Goal: Understand process/instructions

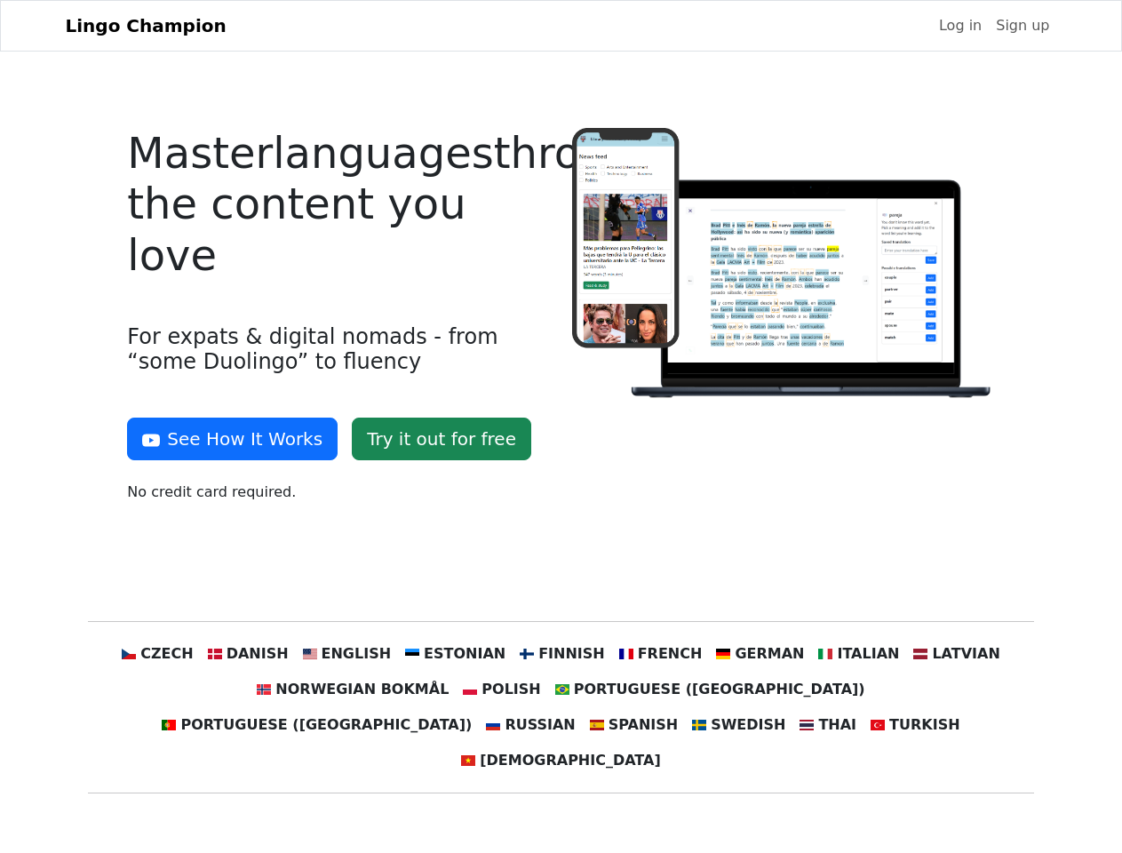
click at [562, 426] on div at bounding box center [784, 322] width 444 height 389
click at [226, 439] on button "See How It Works" at bounding box center [232, 439] width 211 height 43
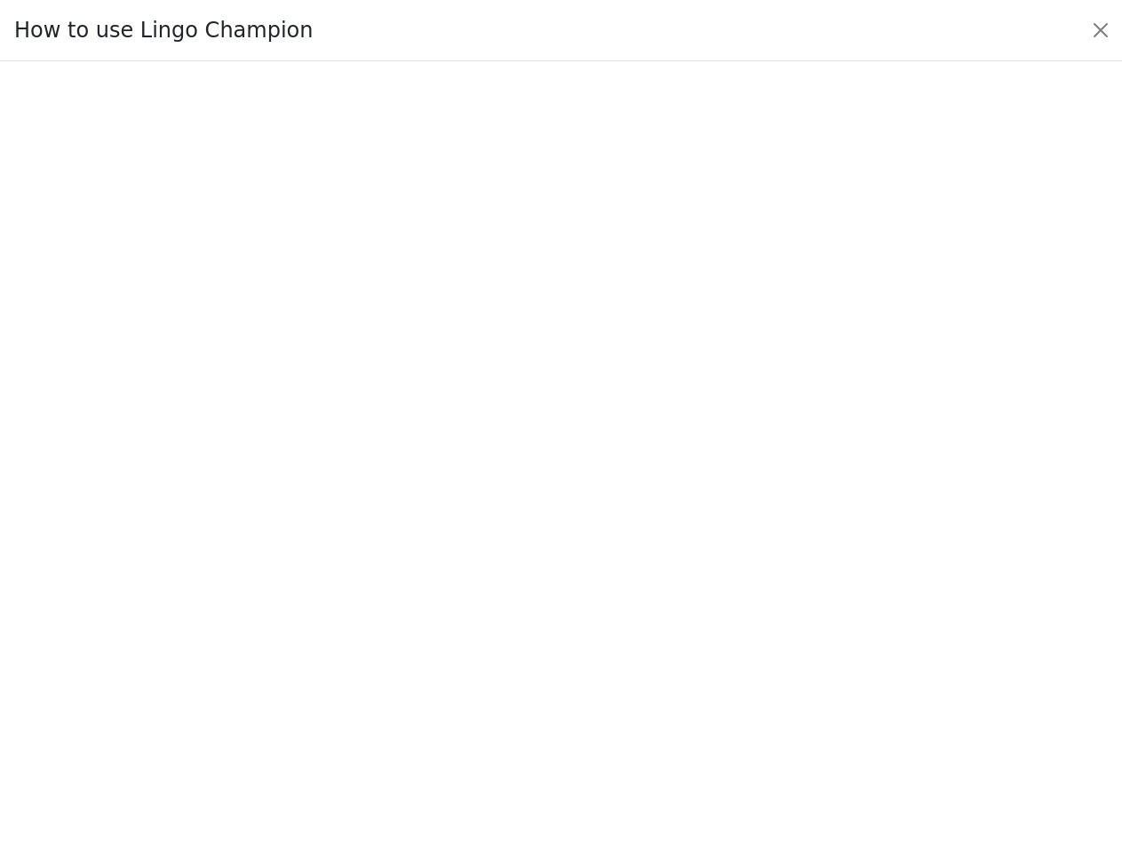
click at [191, 654] on div at bounding box center [561, 456] width 1039 height 615
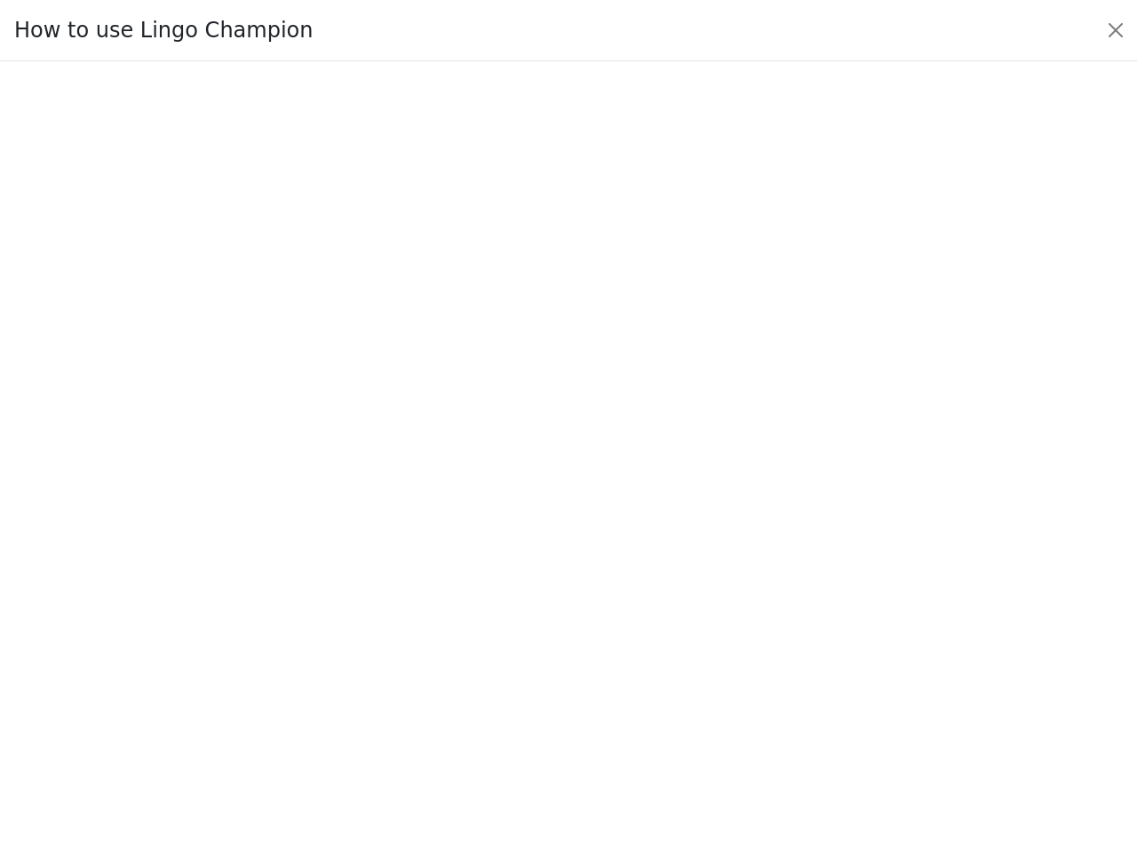
click at [275, 654] on div at bounding box center [569, 458] width 1054 height 624
click at [364, 654] on div at bounding box center [569, 458] width 1054 height 624
click at [462, 654] on div at bounding box center [569, 458] width 1054 height 624
click at [560, 654] on div at bounding box center [569, 458] width 1054 height 624
click at [649, 654] on div at bounding box center [569, 458] width 1054 height 624
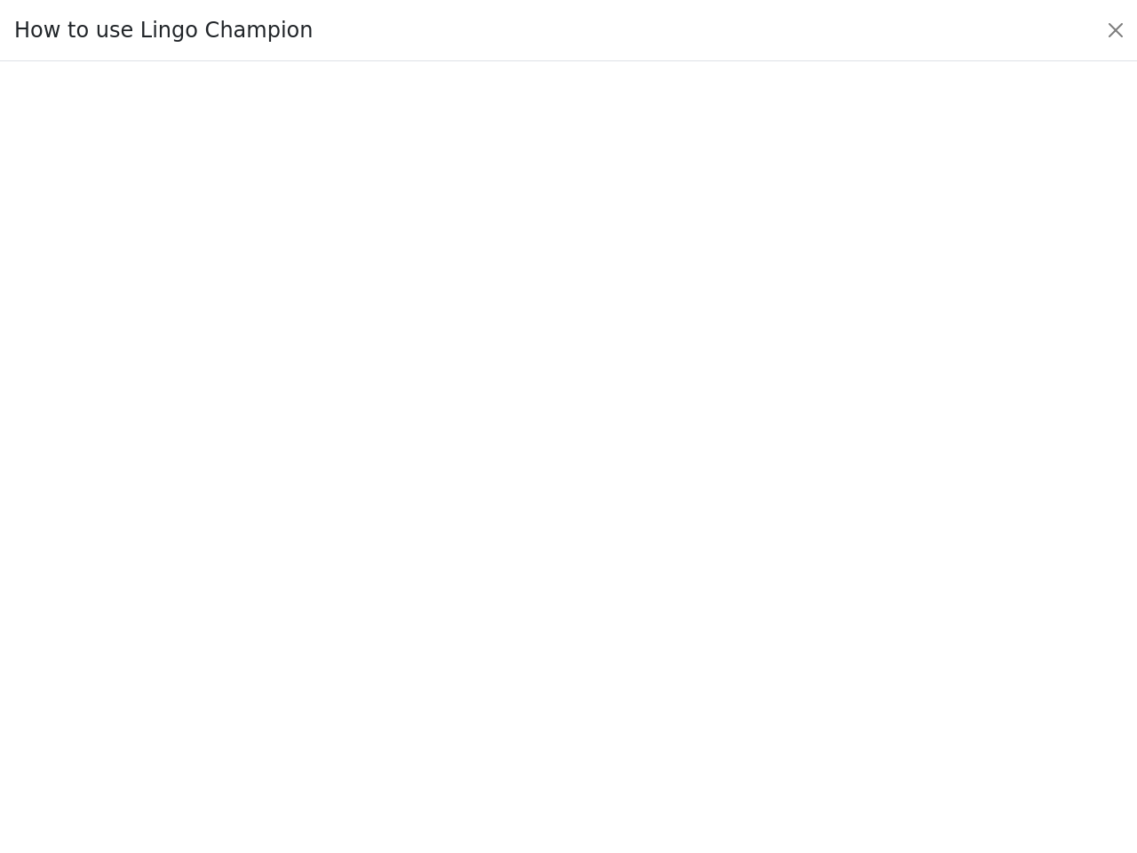
click at [740, 654] on div at bounding box center [569, 458] width 1054 height 624
click at [832, 654] on div at bounding box center [569, 458] width 1054 height 624
